Goal: Information Seeking & Learning: Learn about a topic

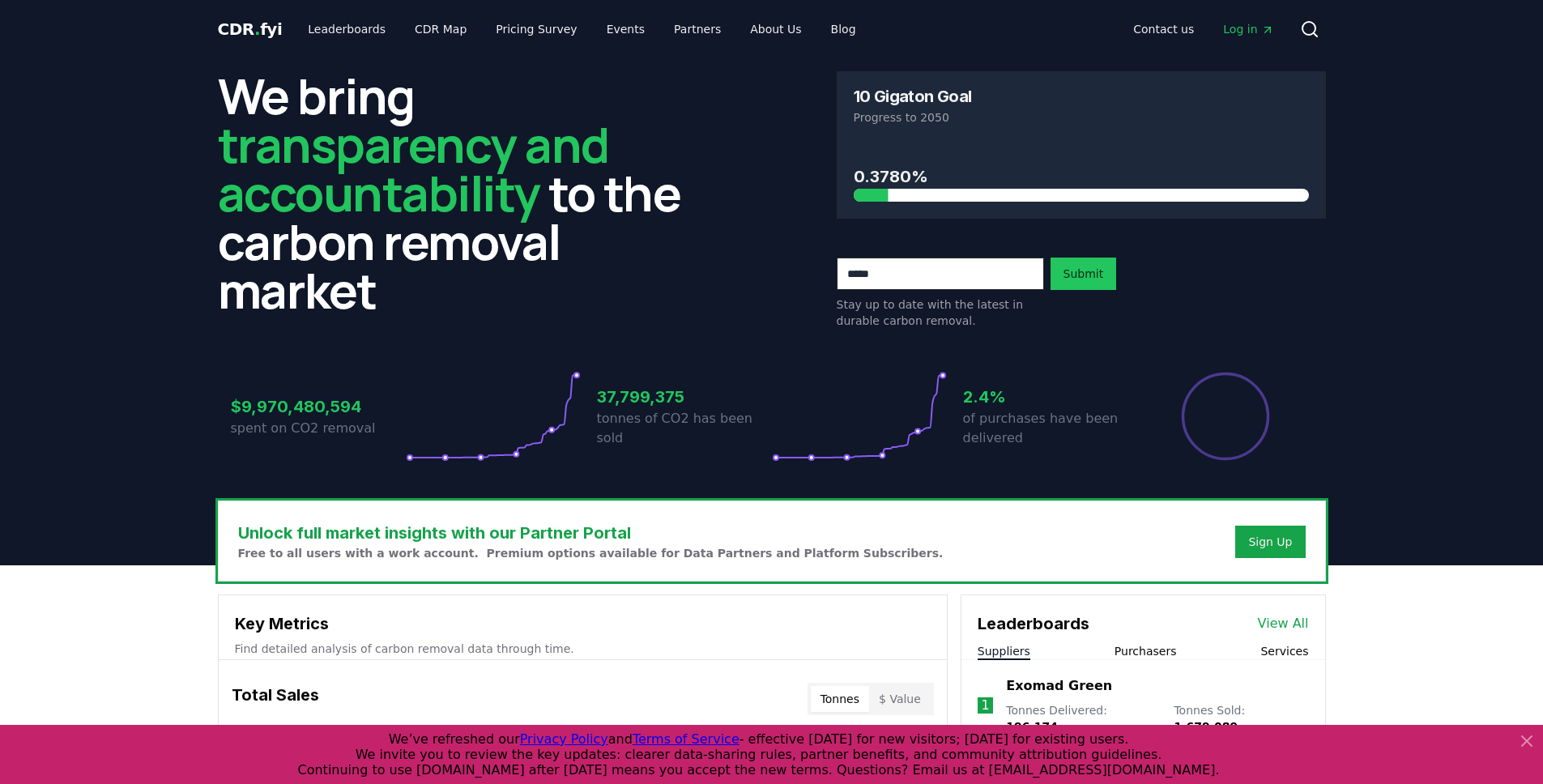
click at [1315, 34] on icon at bounding box center [1314, 34] width 3 height 3
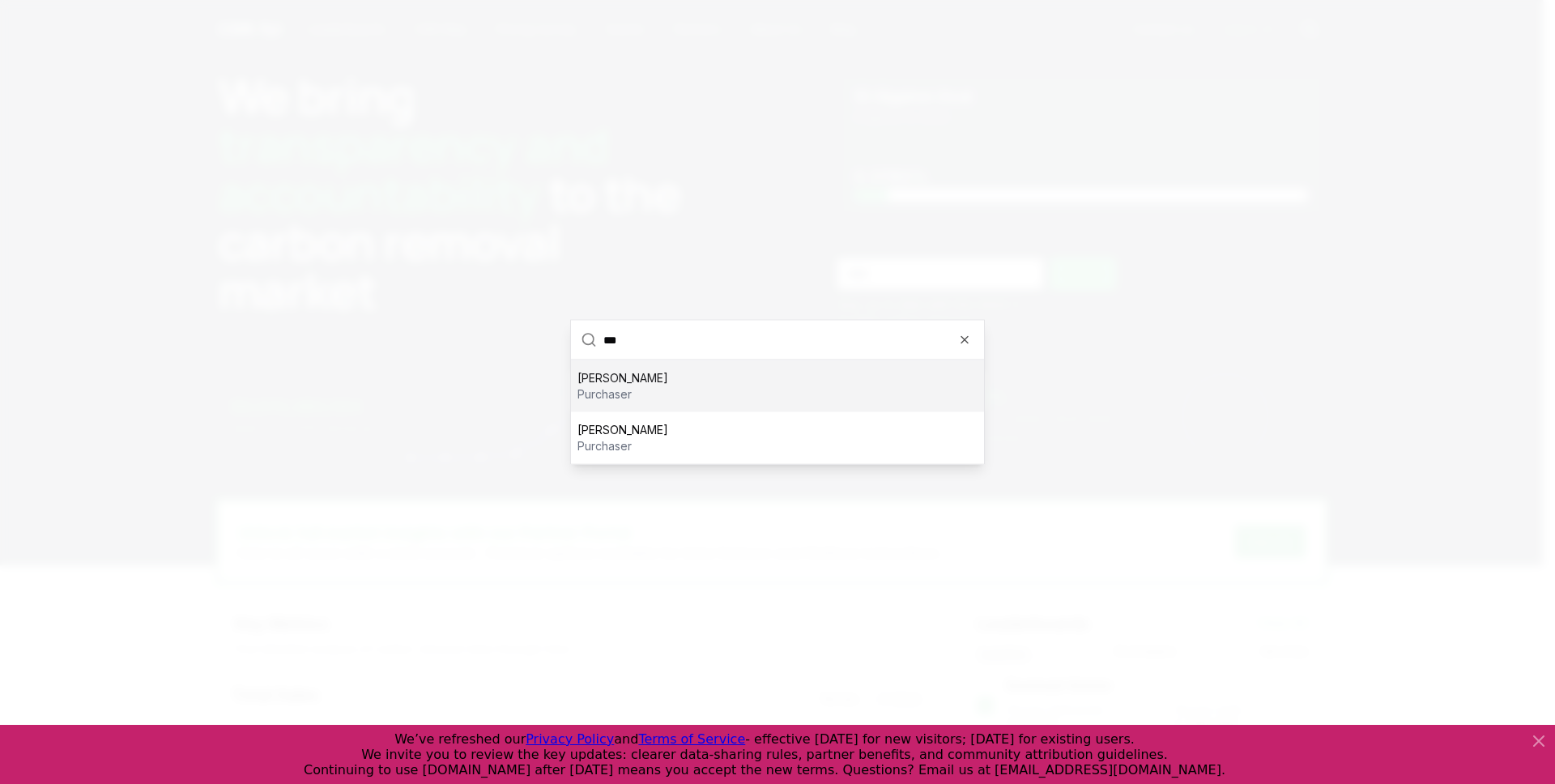
type input "****"
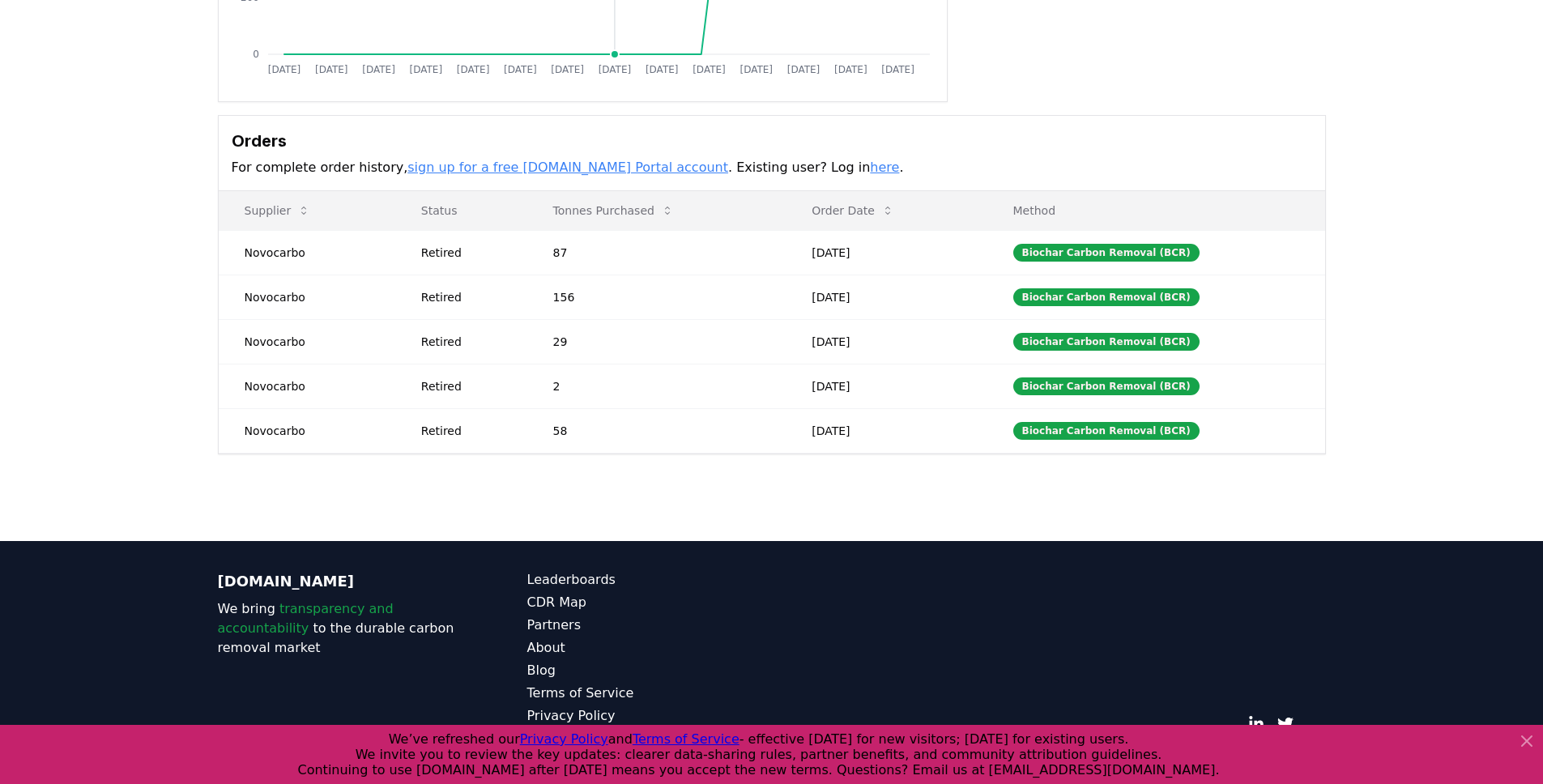
scroll to position [383, 0]
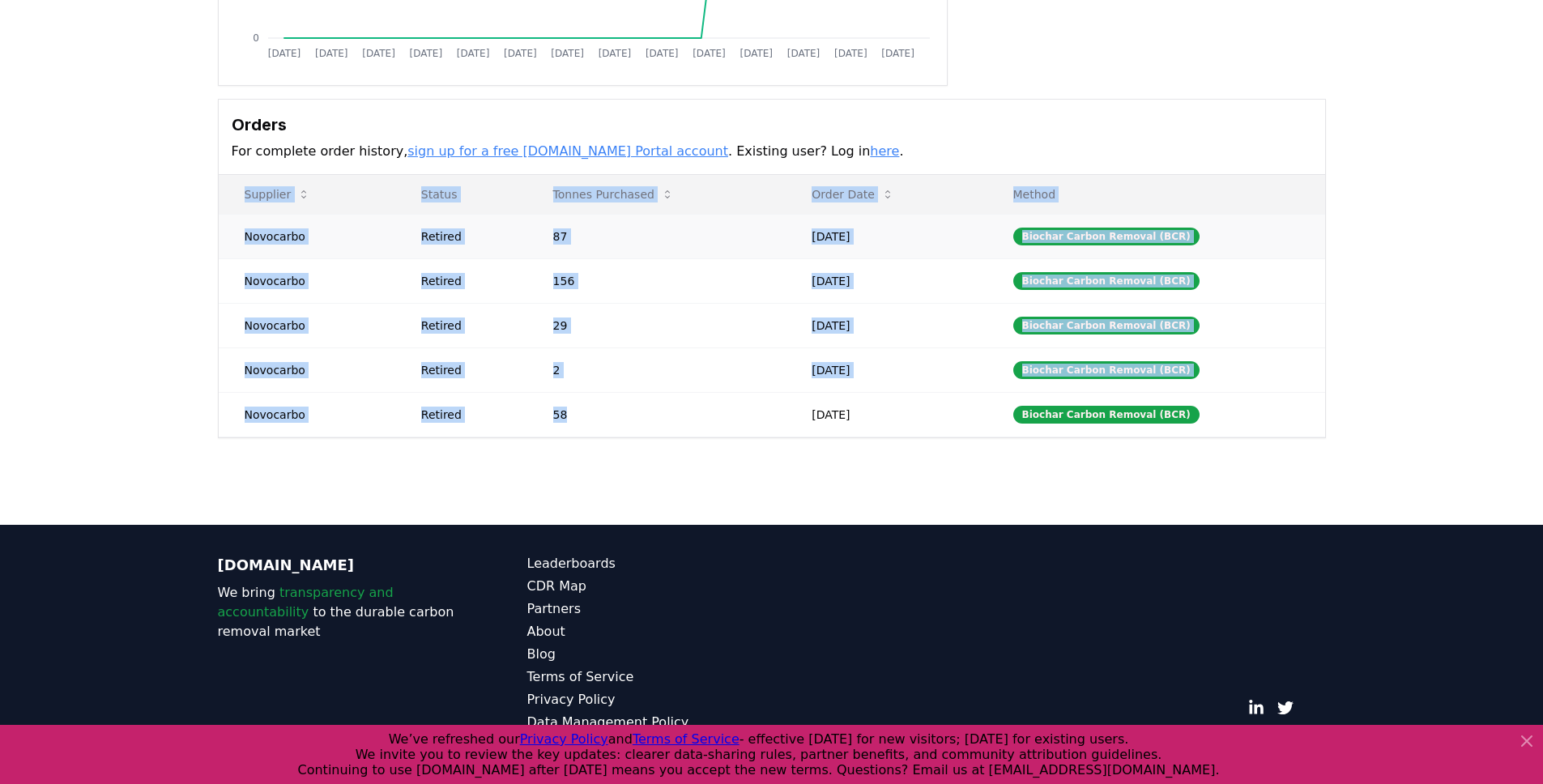
drag, startPoint x: 698, startPoint y: 433, endPoint x: 220, endPoint y: 252, distance: 511.1
click at [218, 257] on tbody "Novocarbo Retired 87 [DATE] Biochar Carbon Removal (BCR) Novocarbo Retired 156 …" at bounding box center [771, 325] width 1106 height 223
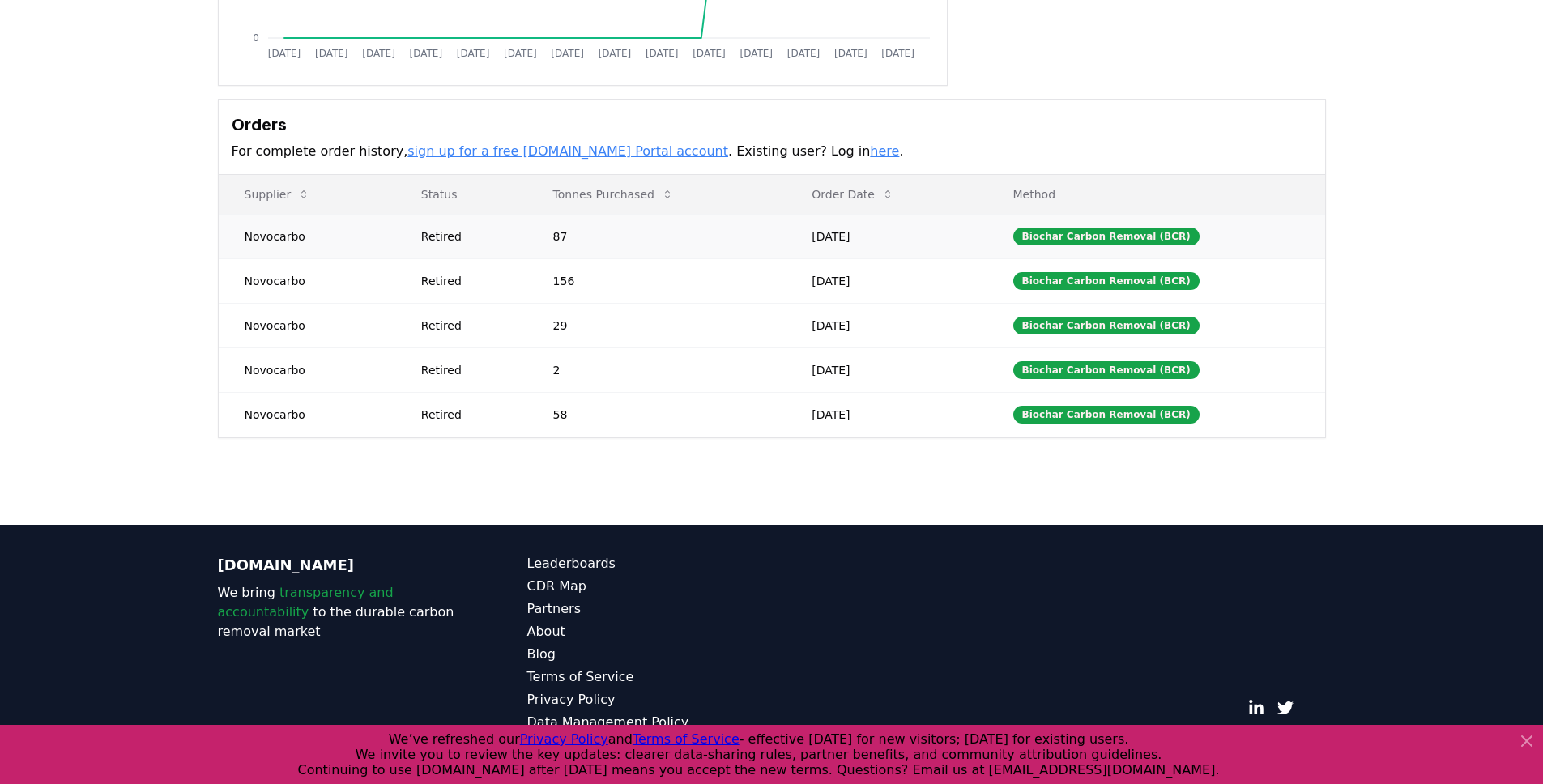
click at [232, 235] on td "Novocarbo" at bounding box center [307, 235] width 177 height 45
click at [233, 232] on td "Novocarbo" at bounding box center [307, 235] width 177 height 45
drag, startPoint x: 233, startPoint y: 232, endPoint x: 909, endPoint y: 413, distance: 699.8
click at [909, 413] on tbody "Novocarbo Retired 87 [DATE] Biochar Carbon Removal (BCR) Novocarbo Retired 156 …" at bounding box center [771, 325] width 1106 height 223
click at [909, 413] on td "[DATE]" at bounding box center [887, 414] width 201 height 45
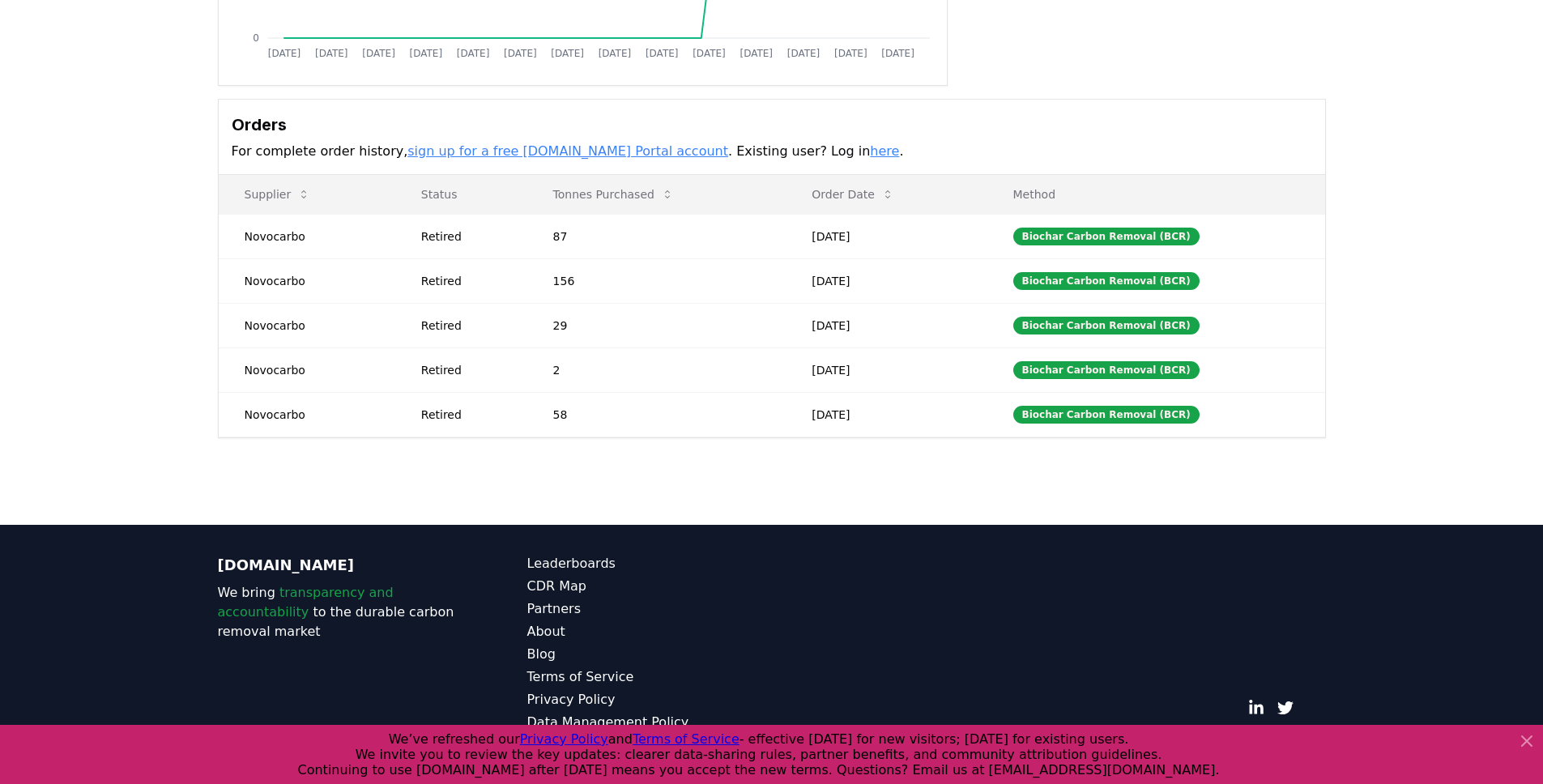
drag, startPoint x: 909, startPoint y: 413, endPoint x: 227, endPoint y: 124, distance: 740.7
click at [227, 124] on div "Orders For complete order history, sign up for a free [DOMAIN_NAME] Portal acco…" at bounding box center [771, 268] width 1108 height 339
click at [227, 124] on div "Orders For complete order history, sign up for a free [DOMAIN_NAME] Portal acco…" at bounding box center [771, 137] width 1106 height 75
